Goal: Check status: Check status

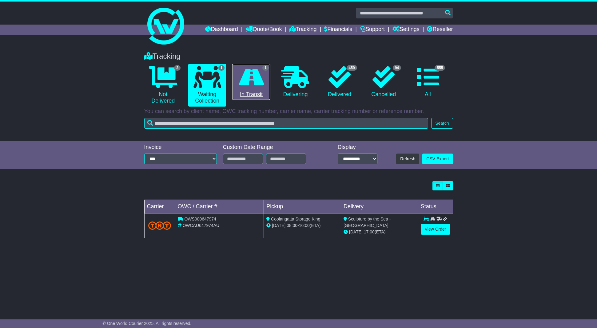
click at [252, 88] on link "1 In Transit" at bounding box center [251, 82] width 38 height 36
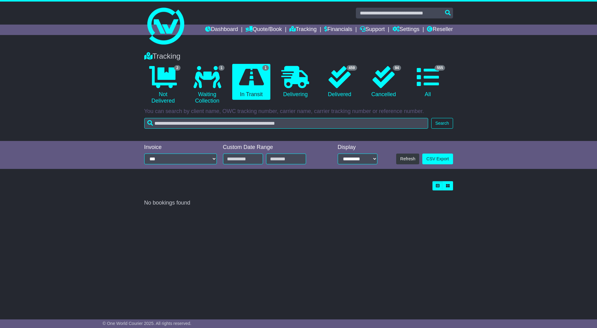
click at [72, 97] on div "Tracking 2 Not Delivered 1 Waiting Collection 1 In Transit 0 Delivering" at bounding box center [298, 93] width 597 height 95
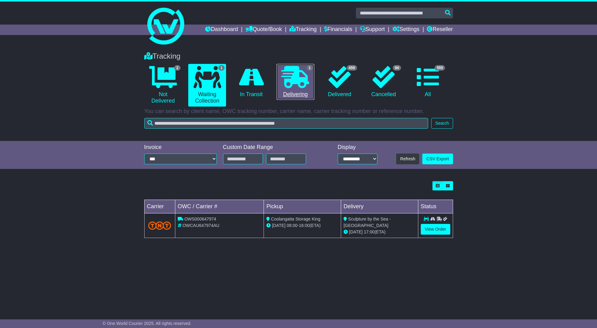
click at [311, 89] on link "1 Delivering" at bounding box center [295, 82] width 38 height 36
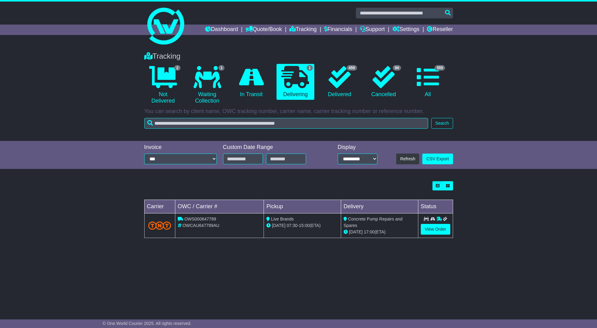
drag, startPoint x: 115, startPoint y: 191, endPoint x: 120, endPoint y: 185, distance: 8.5
click at [117, 189] on div "Loading... No bookings found Carrier OWC / Carrier # Pickup Delivery Status OWS…" at bounding box center [298, 212] width 597 height 69
click at [254, 90] on link "0 In Transit" at bounding box center [251, 82] width 38 height 36
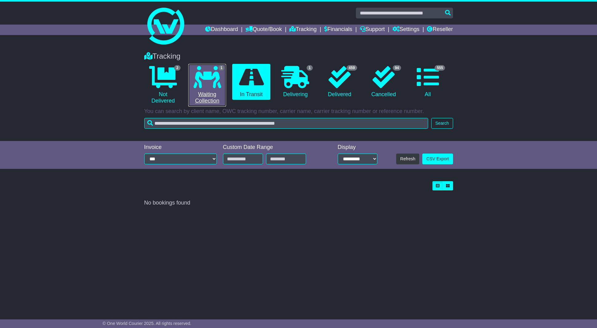
click at [219, 86] on icon at bounding box center [207, 77] width 28 height 22
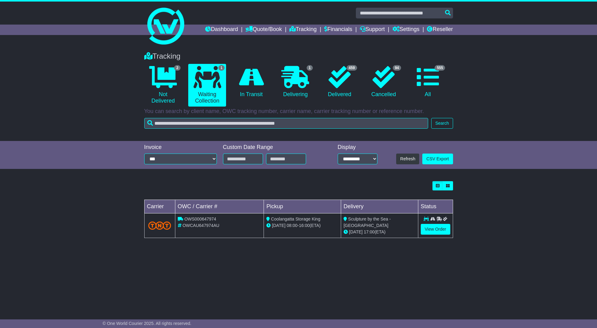
click at [272, 92] on li "0 In Transit" at bounding box center [251, 85] width 44 height 43
click at [309, 94] on link "1 Delivering" at bounding box center [295, 82] width 38 height 36
